Goal: Find specific page/section: Find specific page/section

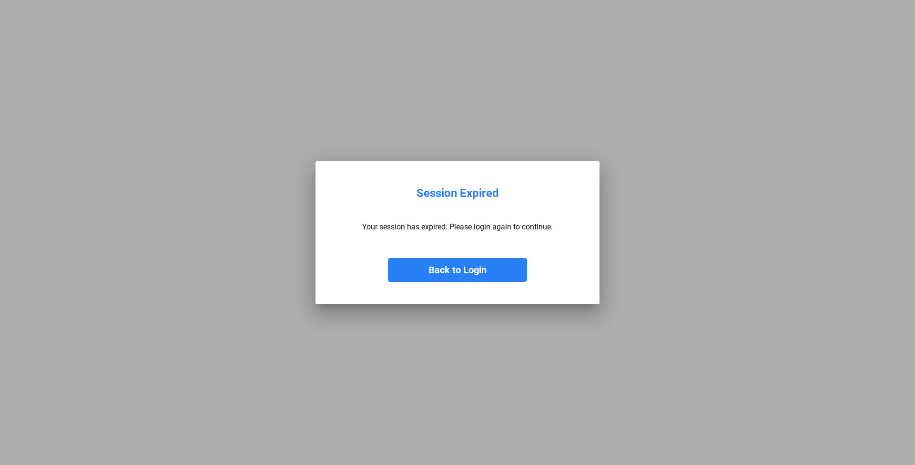
click at [461, 275] on button "Back to Login" at bounding box center [457, 270] width 139 height 24
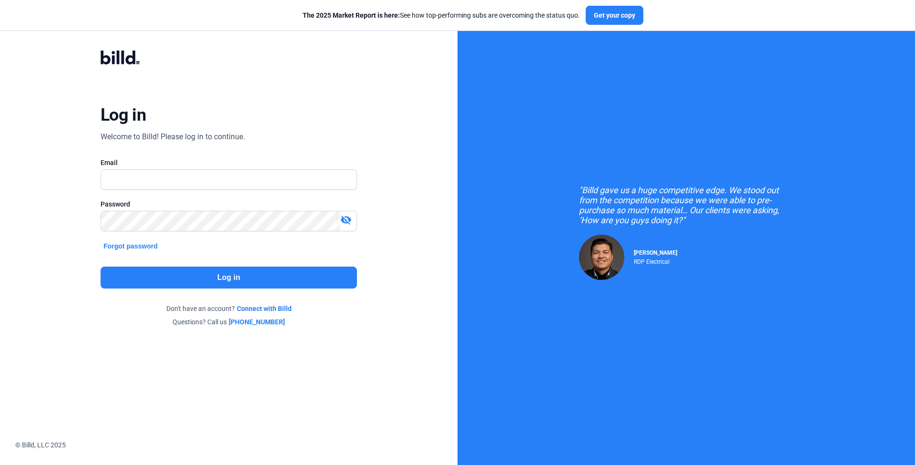
click at [383, 182] on div "Log in Welcome to Billd! Please log in to continue. Email Password visibility_o…" at bounding box center [228, 188] width 329 height 313
type input "[EMAIL_ADDRESS][DOMAIN_NAME]"
click at [219, 276] on button "Log in" at bounding box center [229, 277] width 256 height 22
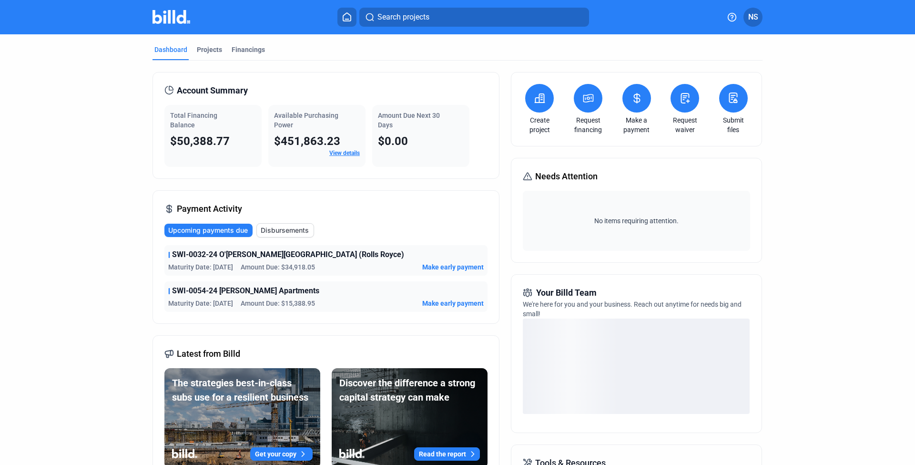
click at [256, 256] on span "SWI-0032-24 O'[PERSON_NAME][GEOGRAPHIC_DATA] (Rolls Royce)" at bounding box center [288, 254] width 232 height 11
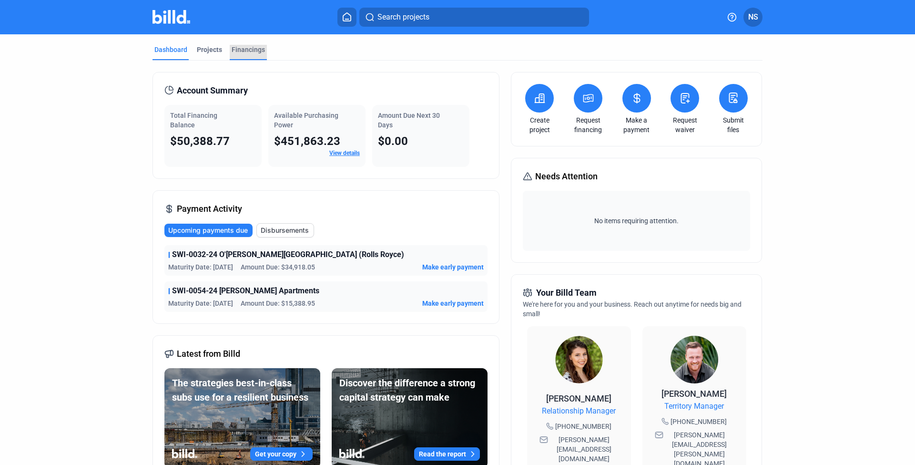
click at [253, 53] on div "Financings" at bounding box center [248, 50] width 33 height 10
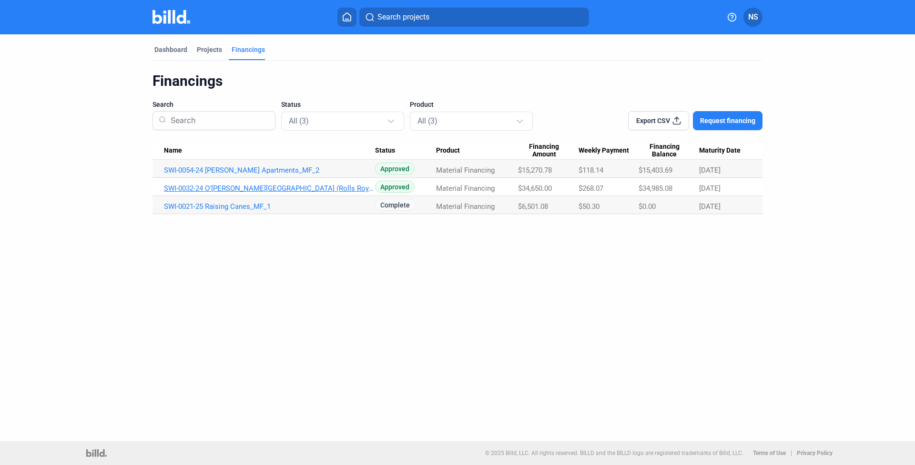
click at [265, 174] on link "SWI-0032-24 O'[PERSON_NAME][GEOGRAPHIC_DATA] (Rolls Royce)_MF_1" at bounding box center [269, 170] width 211 height 9
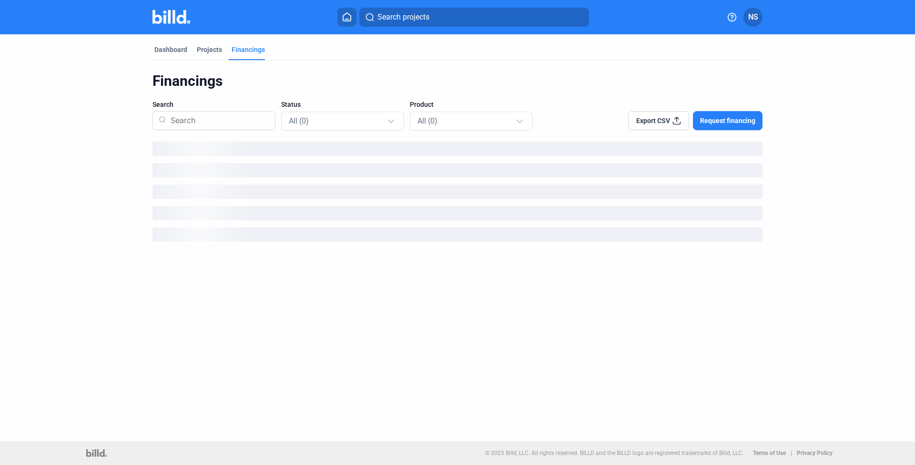
click at [370, 276] on div "Dashboard Projects Financings Financings Search Status All (0) Product All (0) …" at bounding box center [457, 237] width 915 height 406
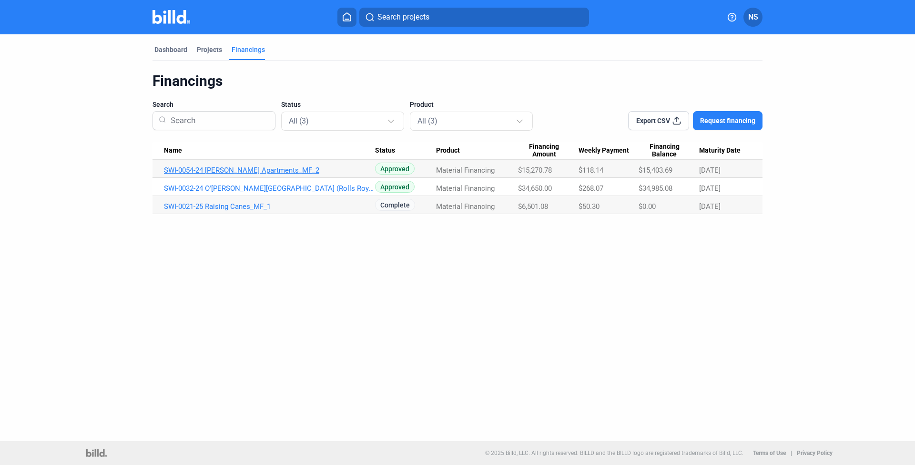
click at [222, 170] on link "SWI-0054-24 [PERSON_NAME] Apartments_MF_2" at bounding box center [269, 170] width 211 height 9
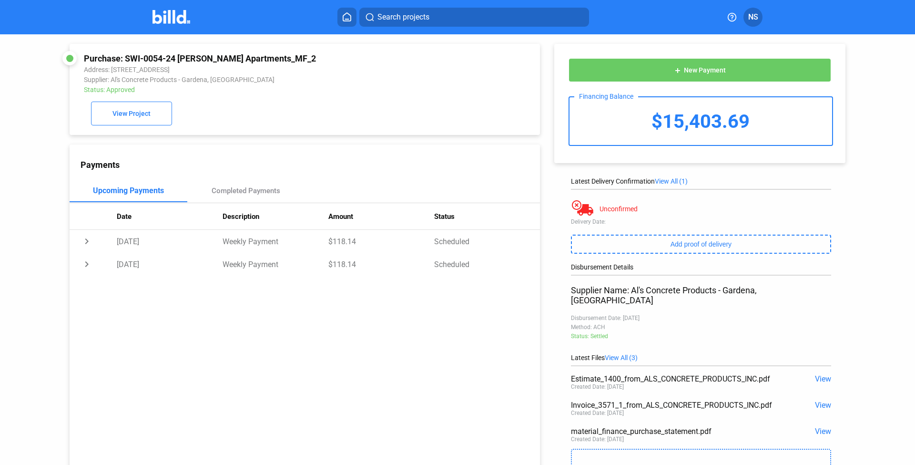
click at [157, 25] on div "Search projects NS" at bounding box center [457, 17] width 743 height 19
click at [178, 15] on img at bounding box center [171, 17] width 38 height 14
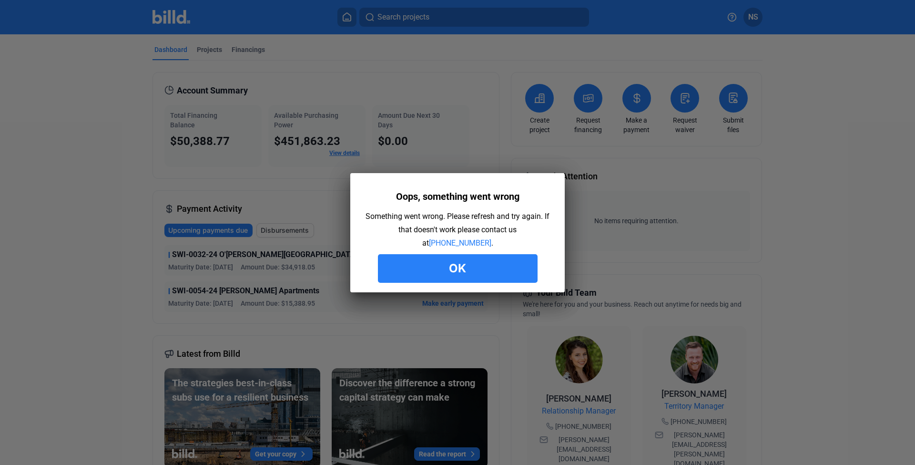
click at [430, 261] on button "Ok" at bounding box center [458, 268] width 160 height 29
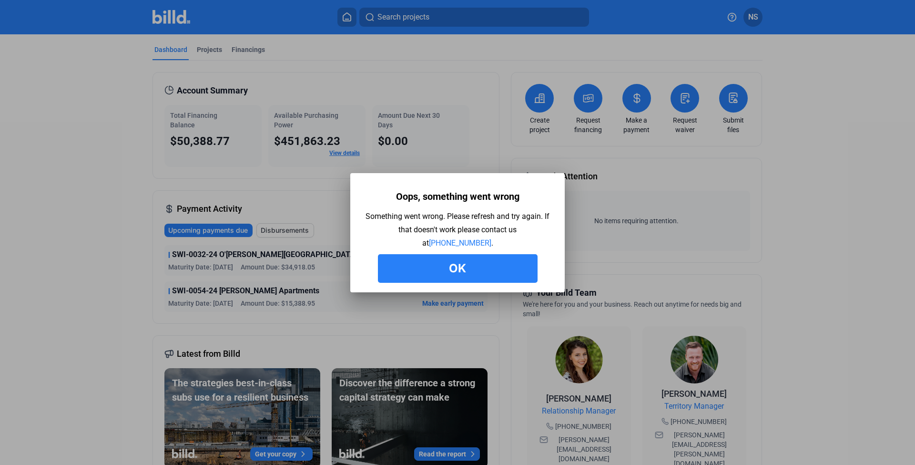
click at [433, 263] on button "Ok" at bounding box center [458, 268] width 160 height 29
